Goal: Find specific page/section: Find specific page/section

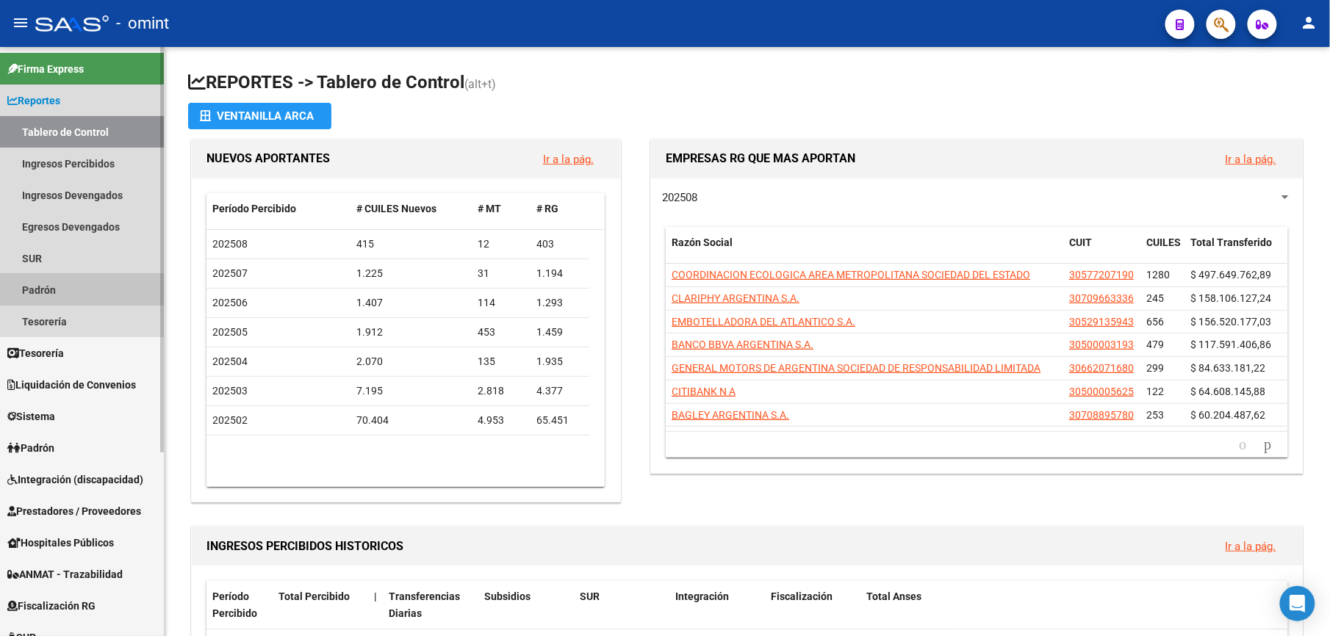
click at [68, 288] on link "Padrón" at bounding box center [82, 290] width 164 height 32
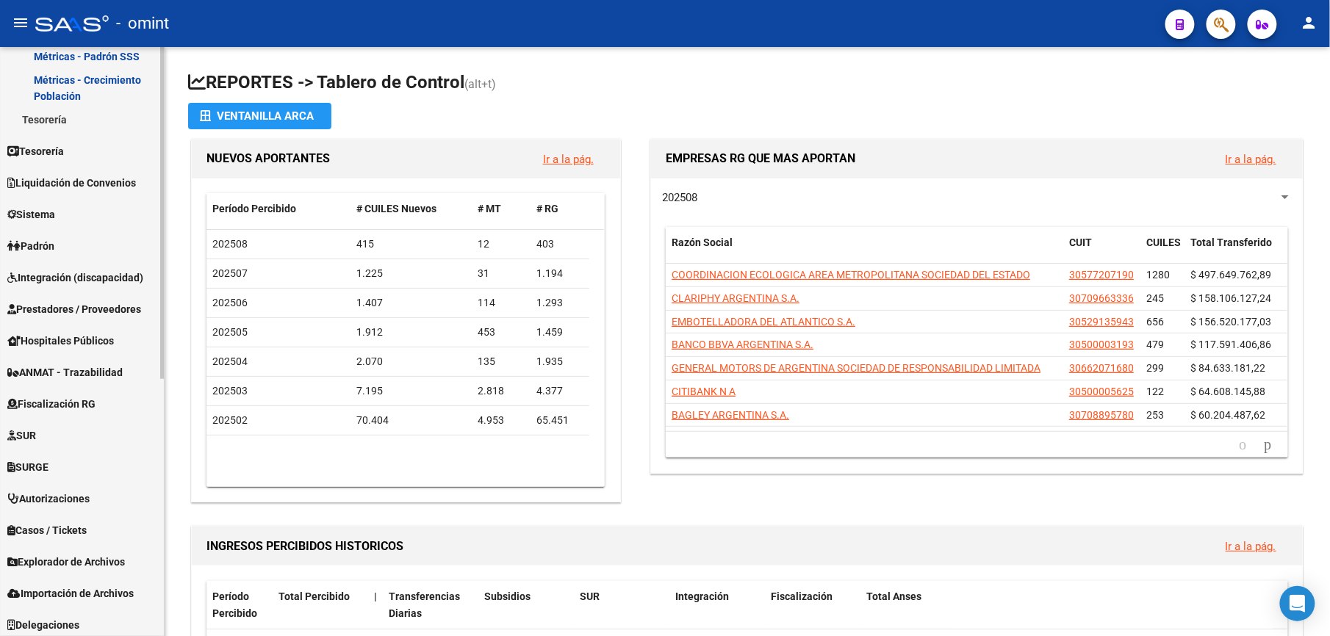
scroll to position [458, 0]
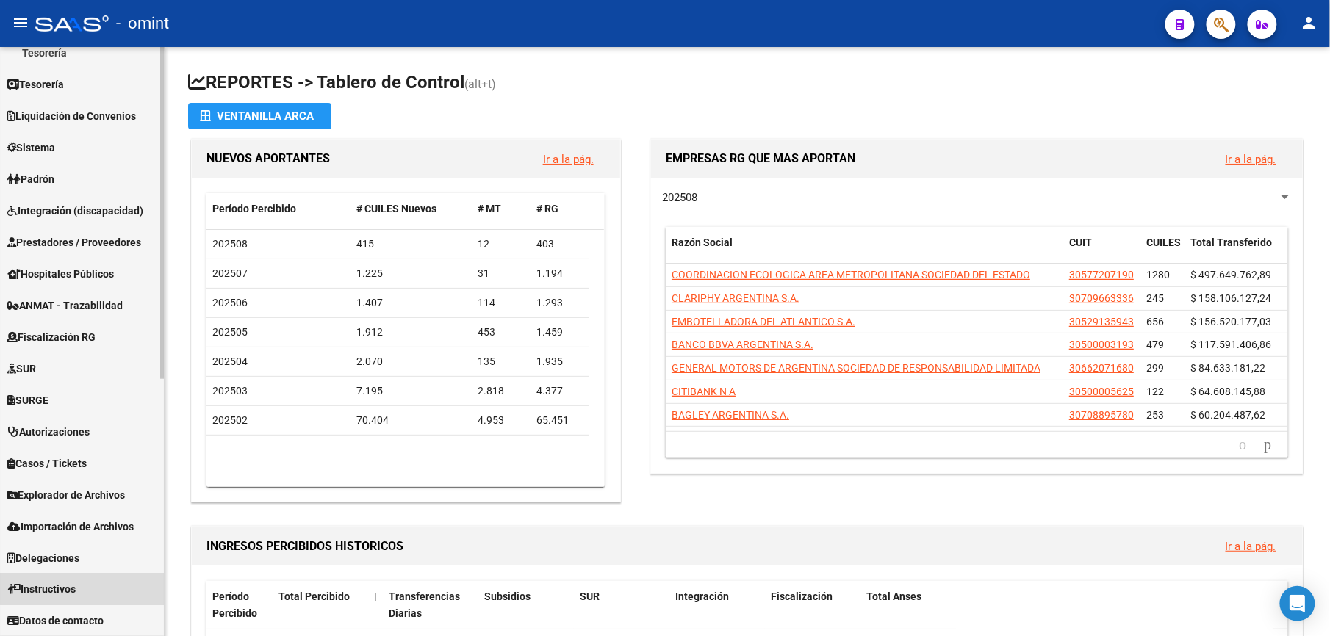
click at [116, 583] on link "Instructivos" at bounding box center [82, 590] width 164 height 32
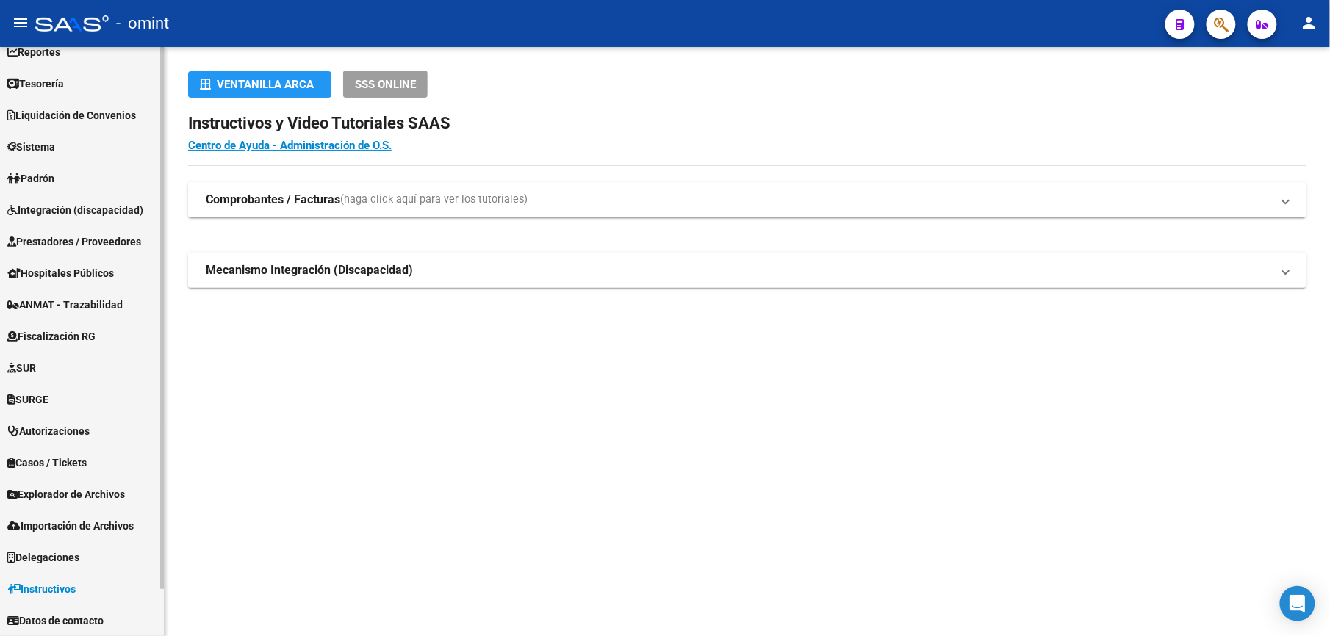
scroll to position [48, 0]
click at [62, 179] on link "Padrón" at bounding box center [82, 179] width 164 height 32
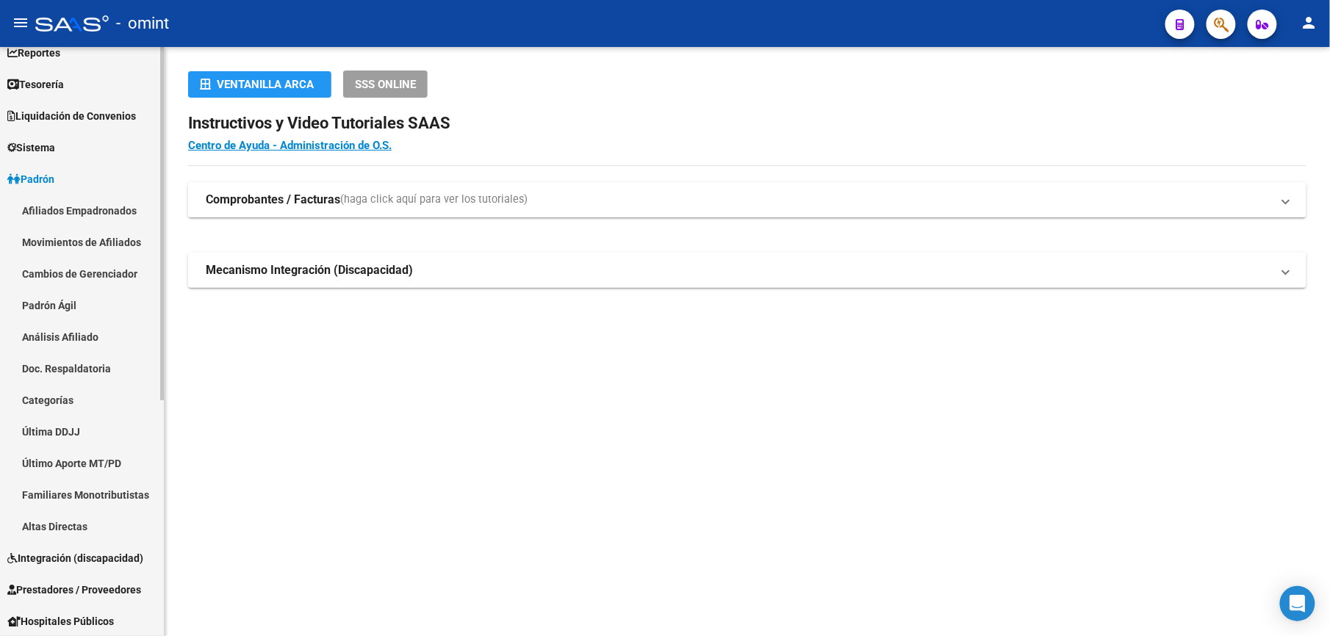
click at [71, 250] on link "Movimientos de Afiliados" at bounding box center [82, 242] width 164 height 32
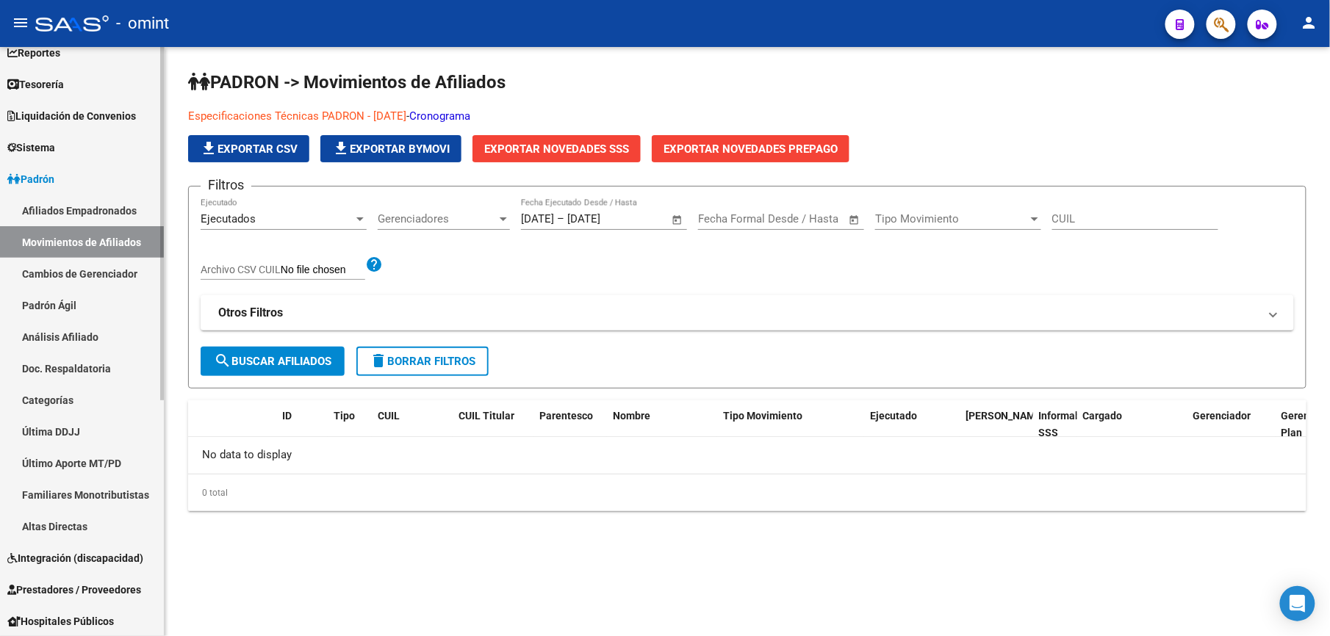
click at [109, 204] on link "Afiliados Empadronados" at bounding box center [82, 211] width 164 height 32
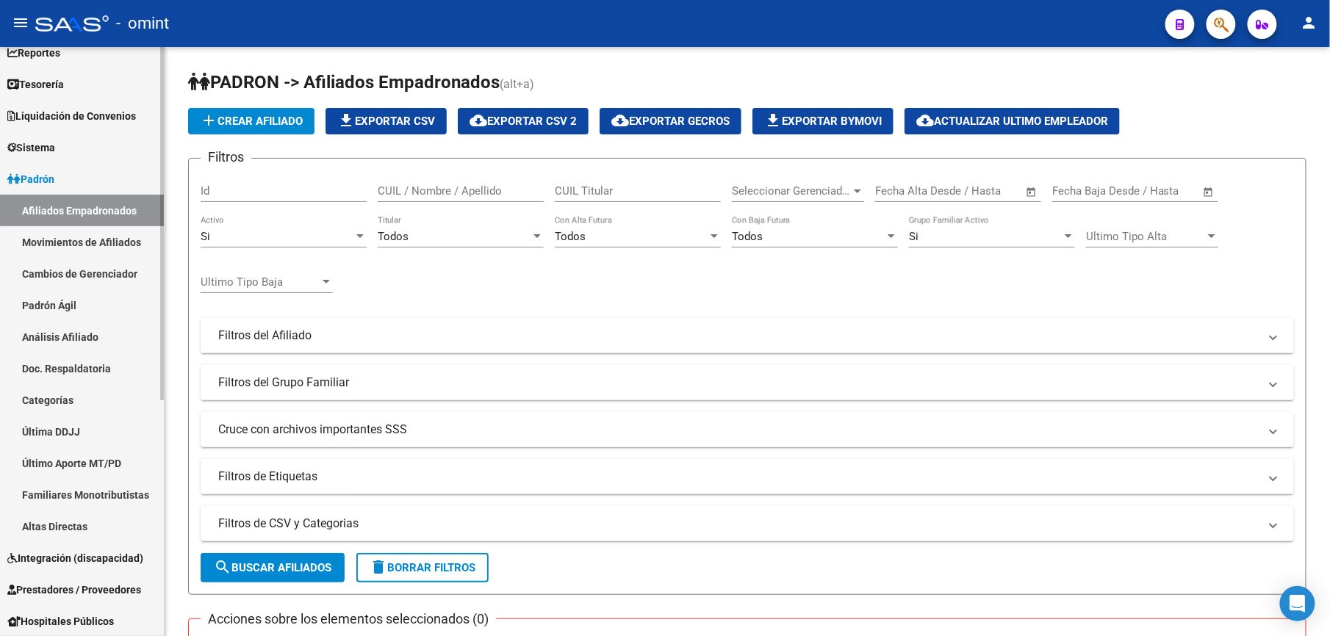
click at [79, 359] on link "Doc. Respaldatoria" at bounding box center [82, 369] width 164 height 32
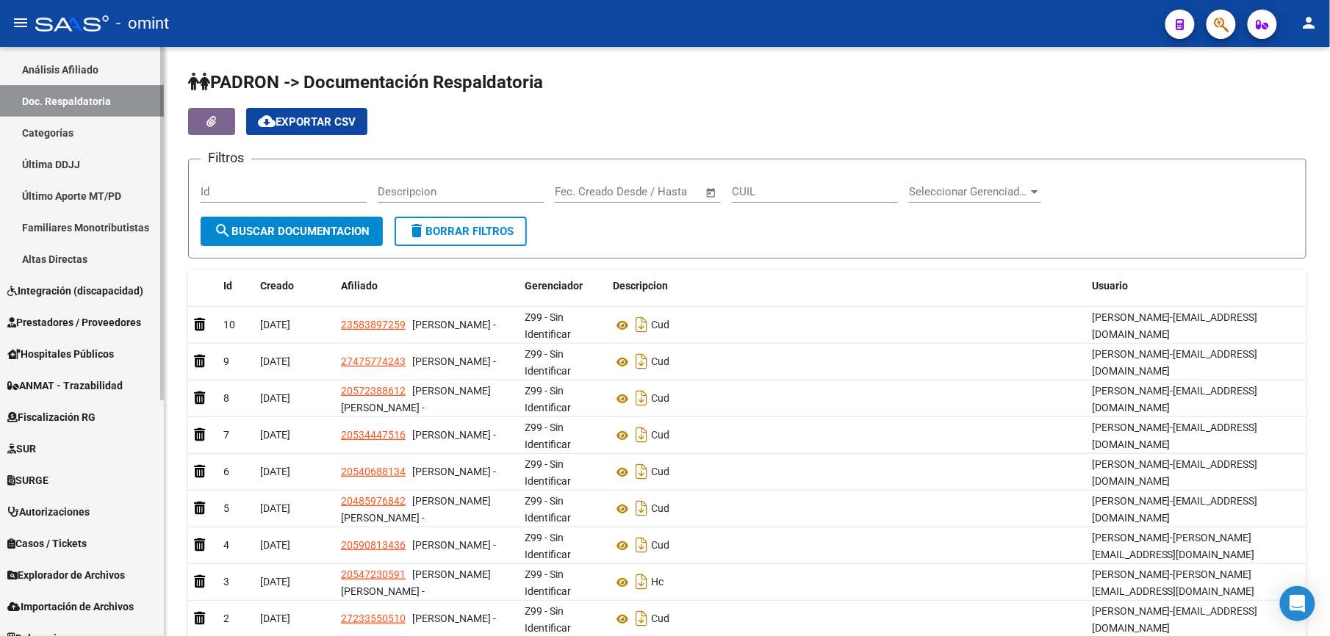
scroll to position [342, 0]
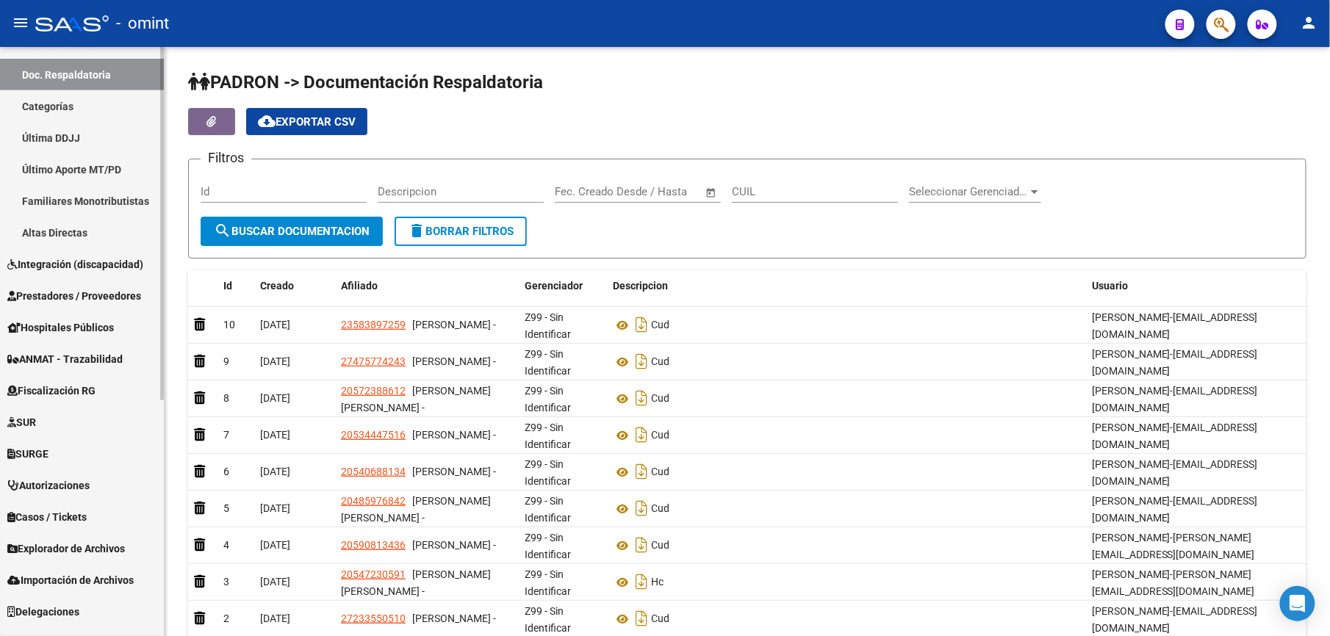
click at [60, 363] on span "ANMAT - Trazabilidad" at bounding box center [64, 359] width 115 height 16
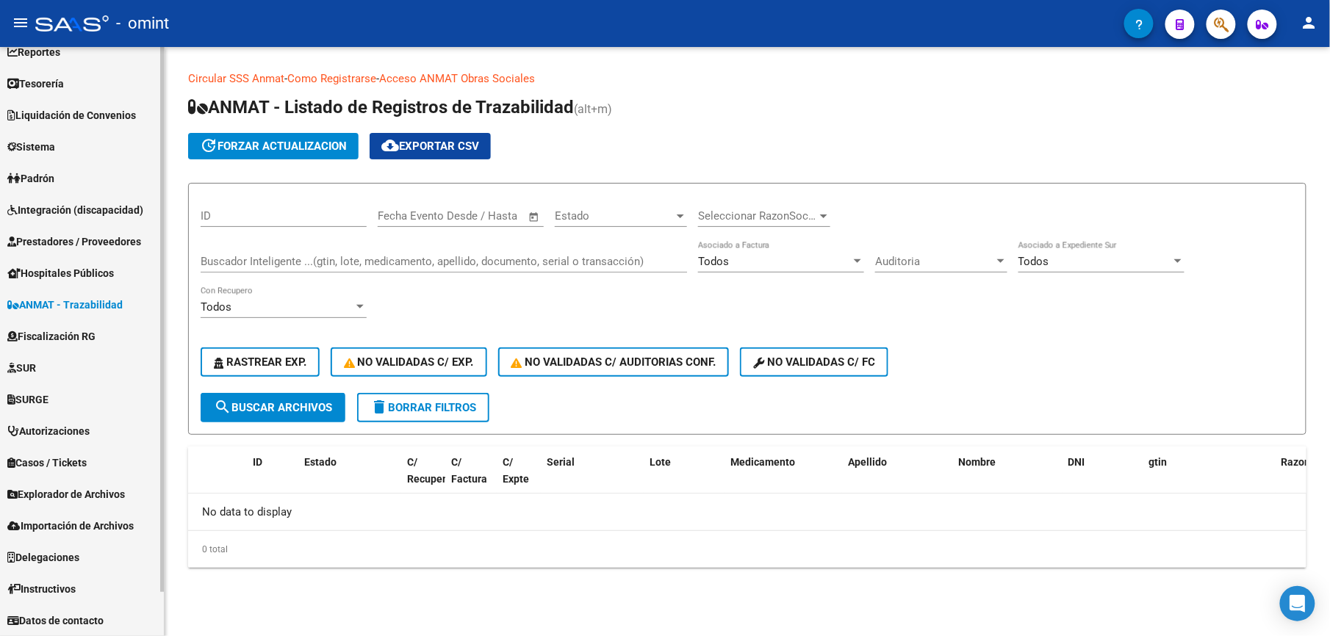
scroll to position [48, 0]
click at [68, 492] on span "Explorador de Archivos" at bounding box center [66, 495] width 118 height 16
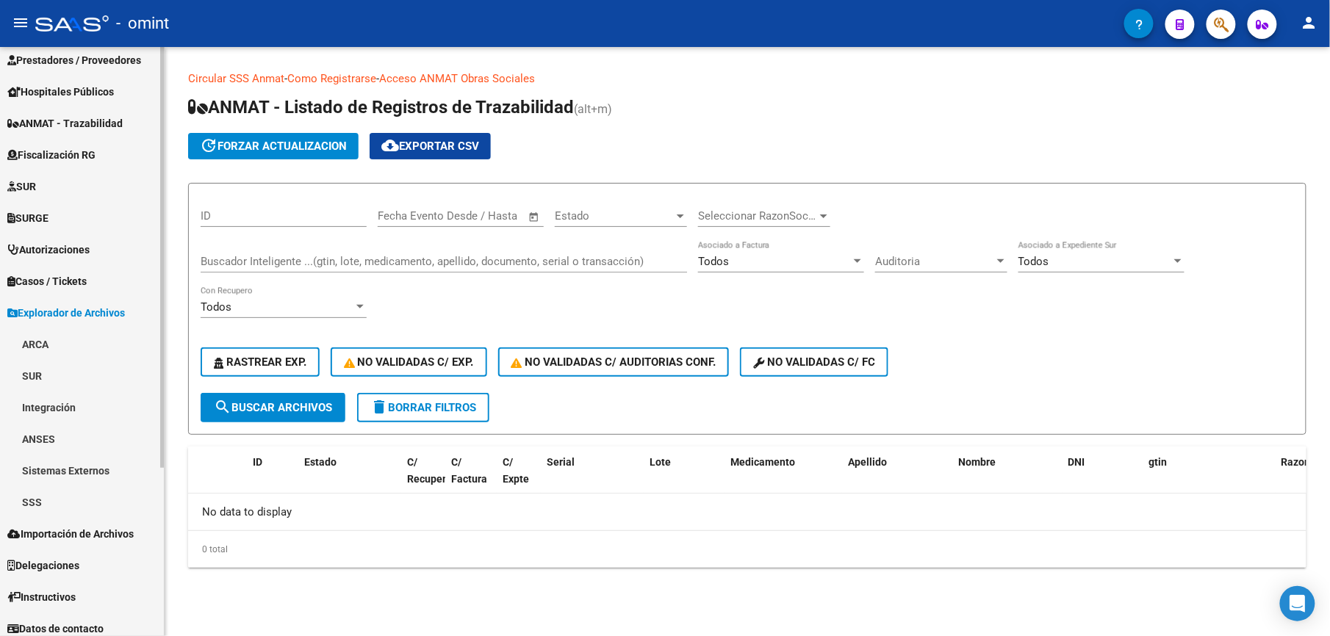
scroll to position [238, 0]
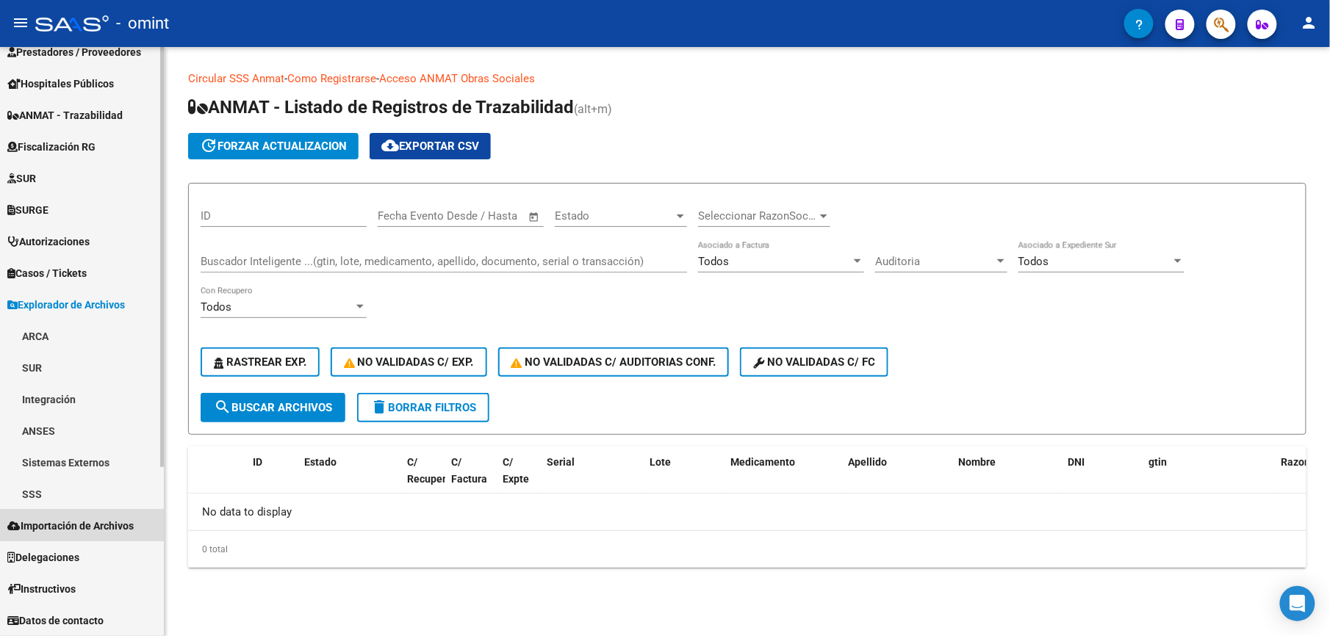
click at [47, 515] on link "Importación de Archivos" at bounding box center [82, 526] width 164 height 32
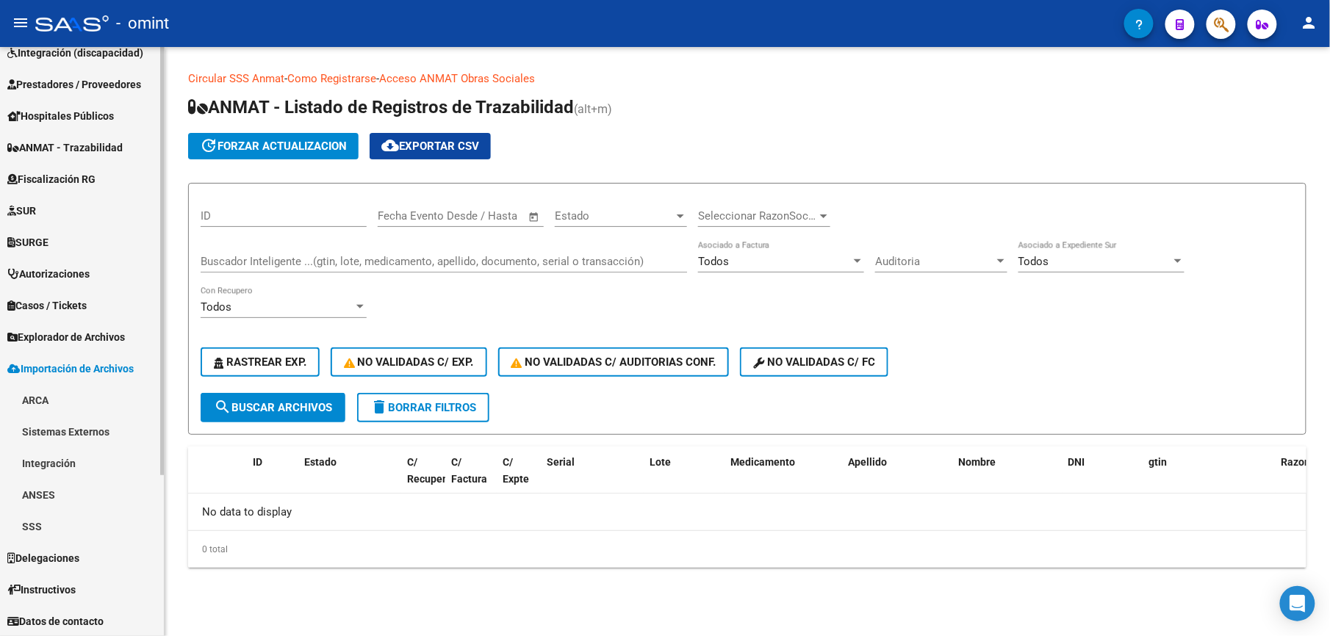
scroll to position [206, 0]
click at [47, 519] on link "SSS" at bounding box center [82, 527] width 164 height 32
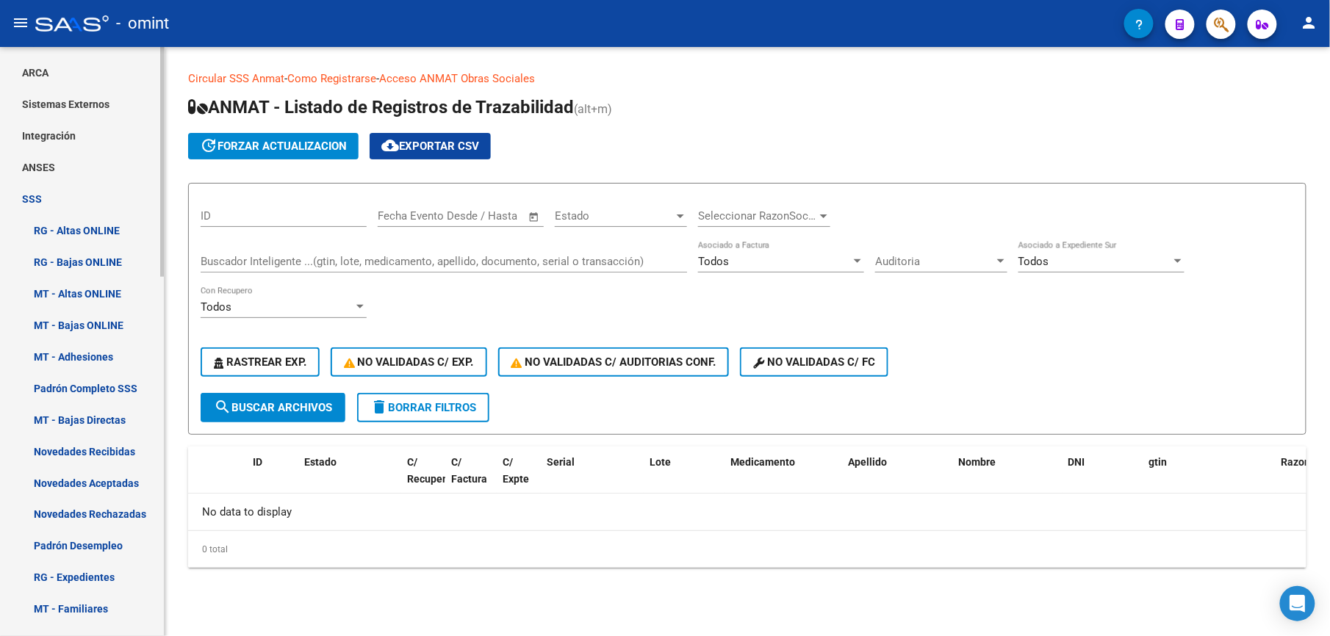
scroll to position [436, 0]
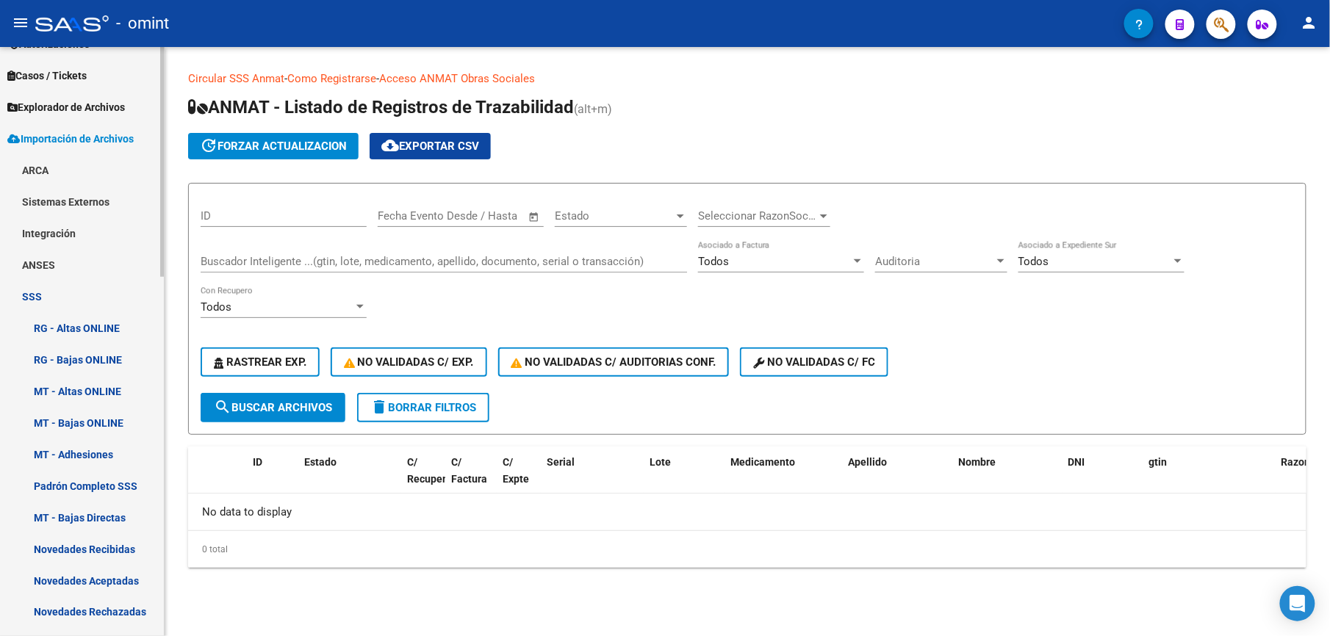
click at [57, 294] on link "SSS" at bounding box center [82, 297] width 164 height 32
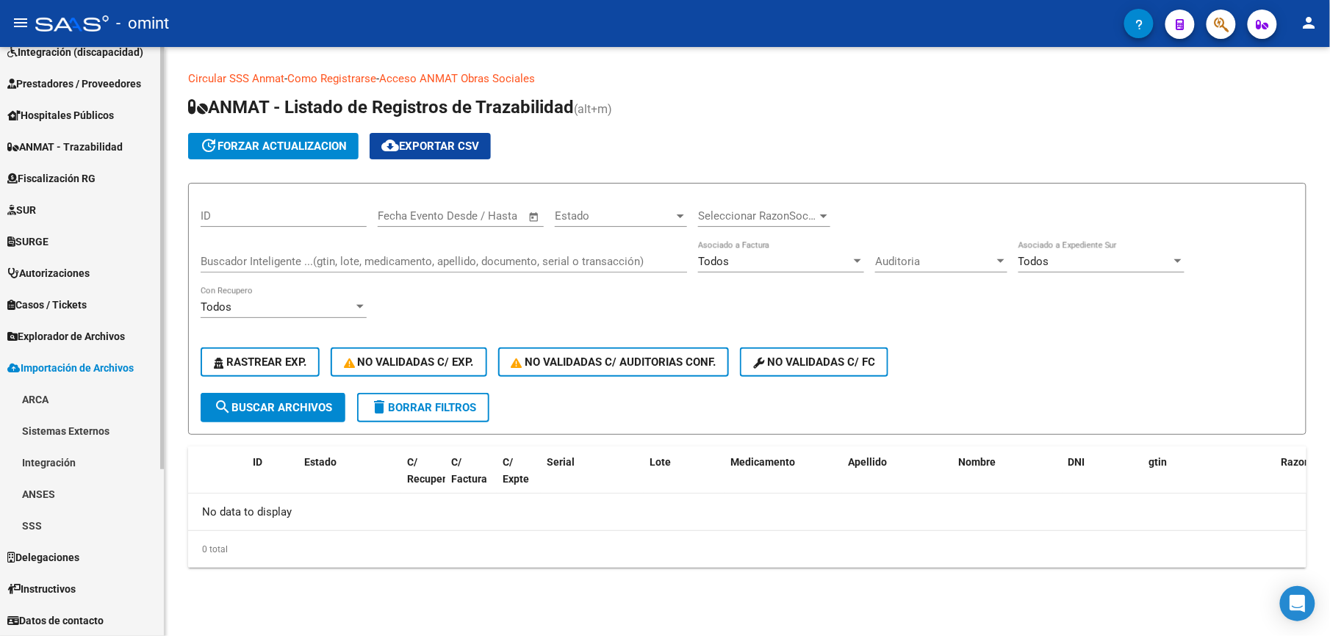
scroll to position [206, 0]
click at [51, 527] on link "SSS" at bounding box center [82, 527] width 164 height 32
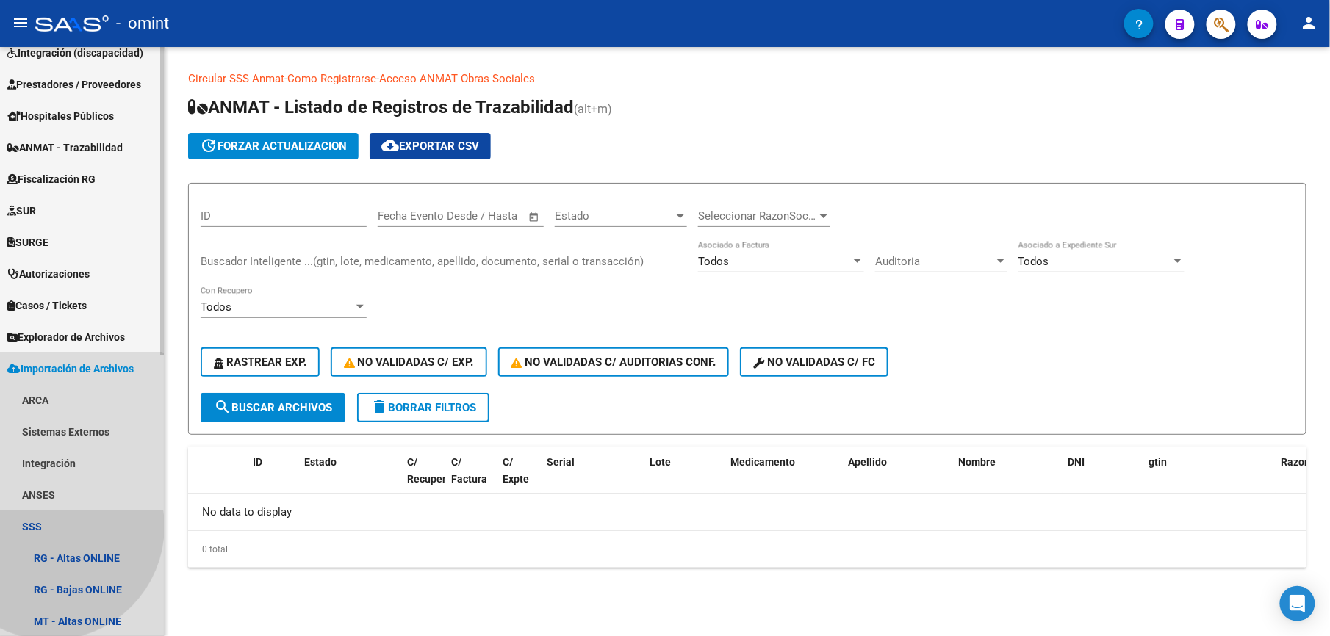
scroll to position [436, 0]
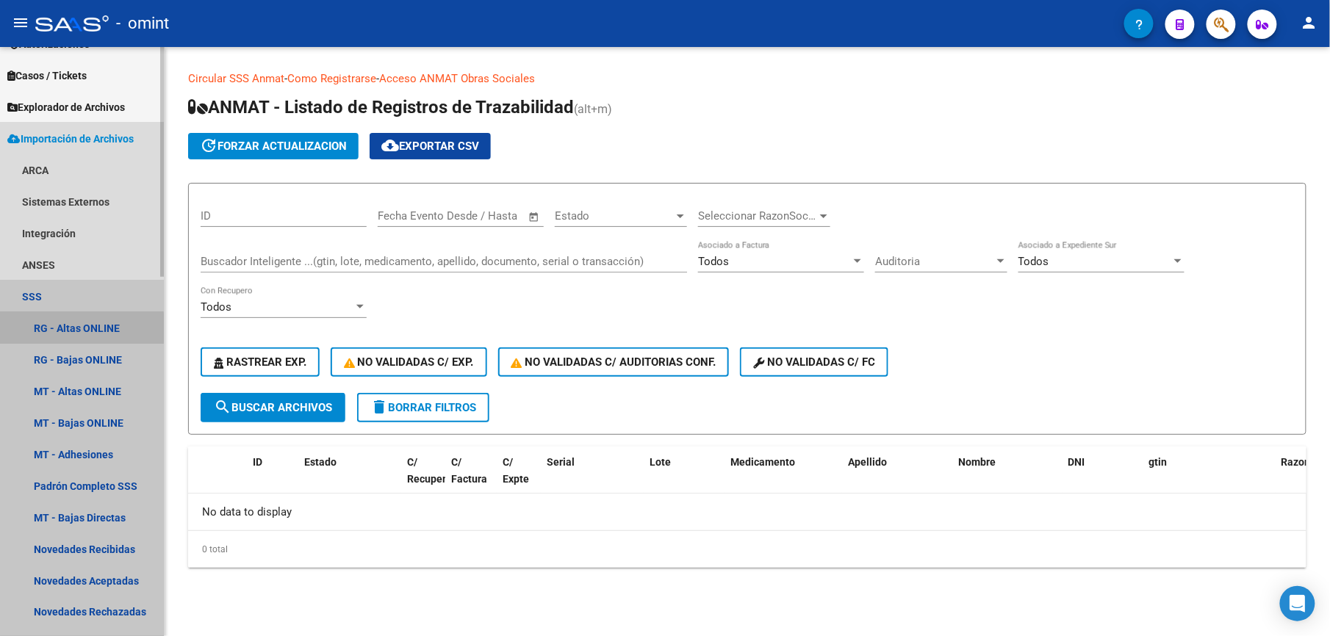
click at [73, 329] on link "RG - Altas ONLINE" at bounding box center [82, 328] width 164 height 32
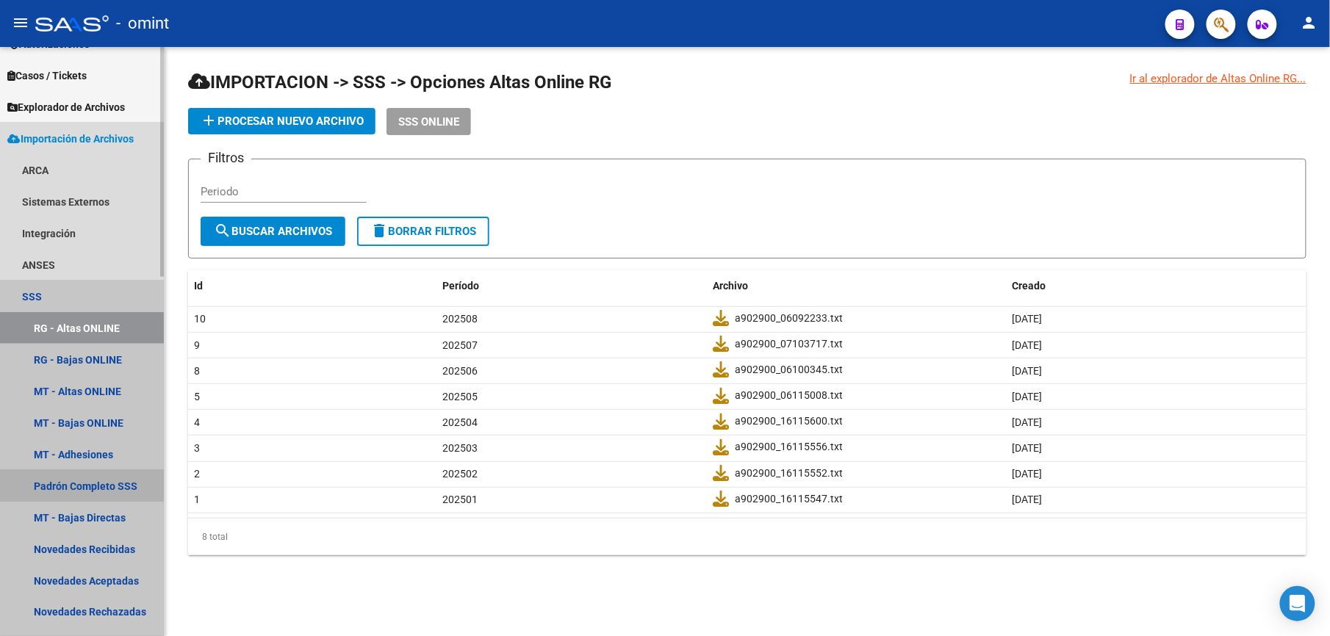
click at [88, 482] on link "Padrón Completo SSS" at bounding box center [82, 486] width 164 height 32
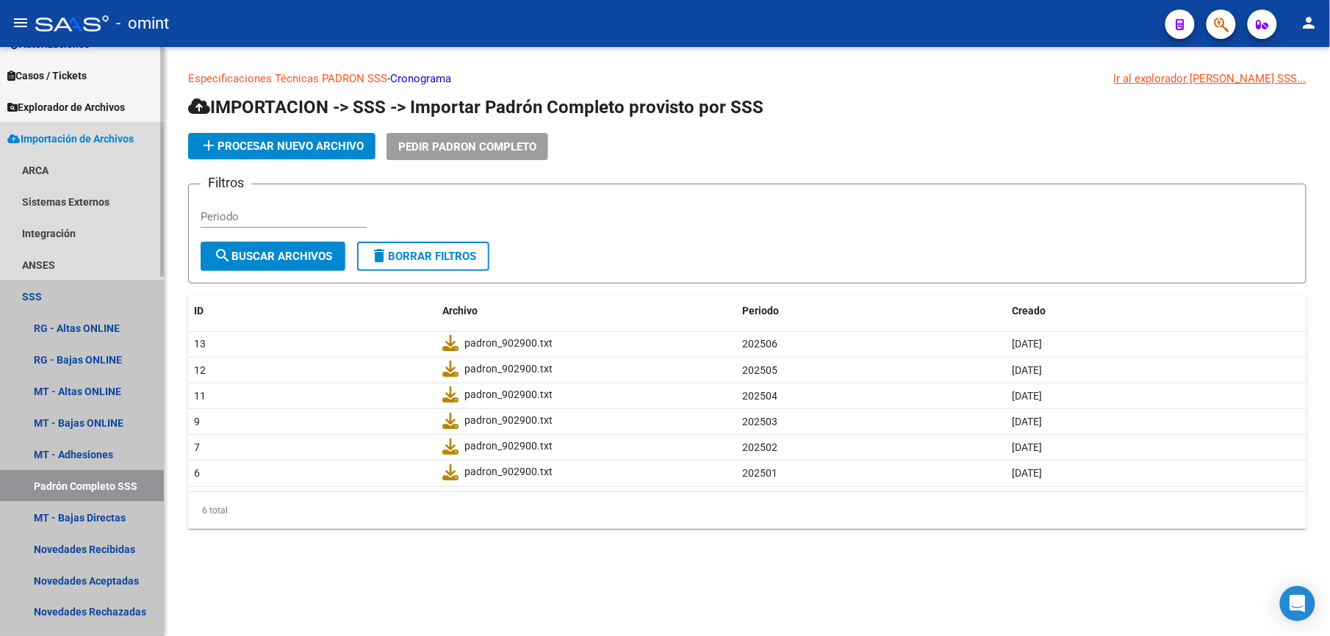
click at [25, 292] on link "SSS" at bounding box center [82, 297] width 164 height 32
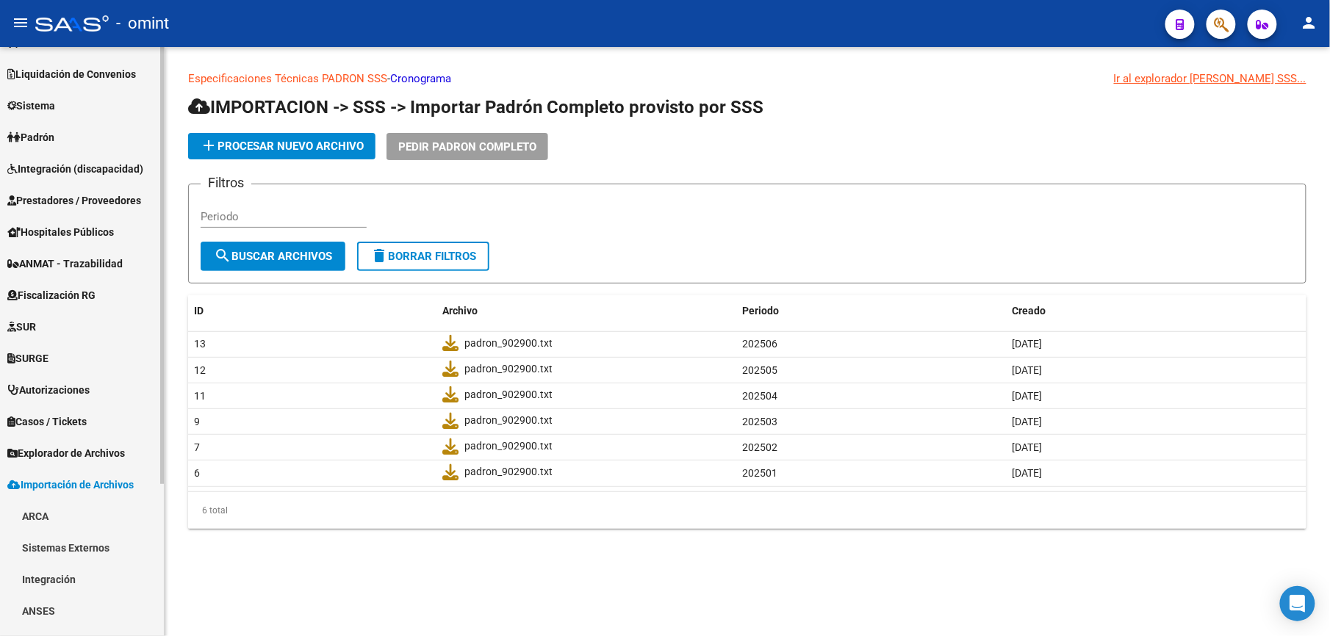
scroll to position [206, 0]
